Goal: Navigation & Orientation: Go to known website

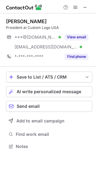
scroll to position [142, 96]
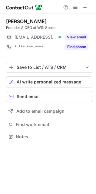
scroll to position [132, 96]
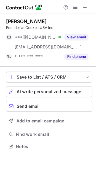
scroll to position [142, 96]
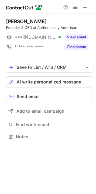
scroll to position [132, 96]
